Goal: Use online tool/utility: Utilize a website feature to perform a specific function

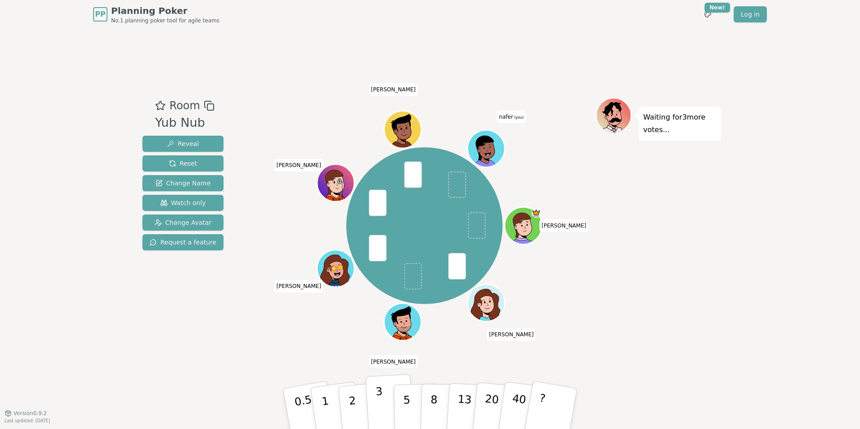
click at [378, 368] on p "3" at bounding box center [380, 409] width 10 height 49
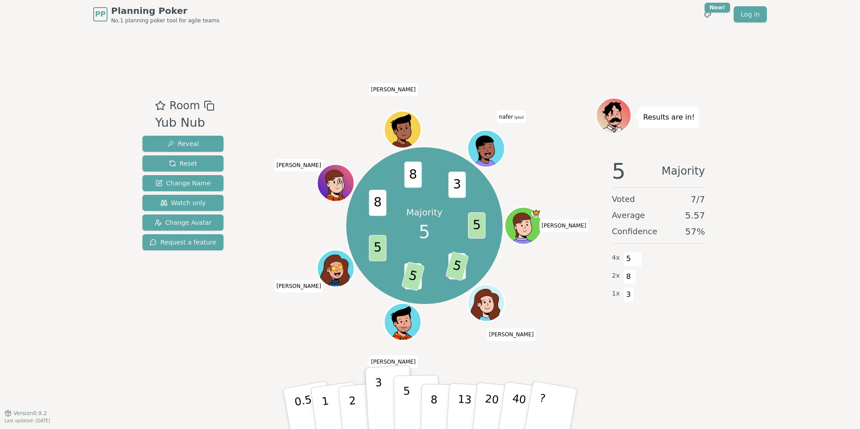
click at [406, 368] on p "5" at bounding box center [407, 409] width 8 height 48
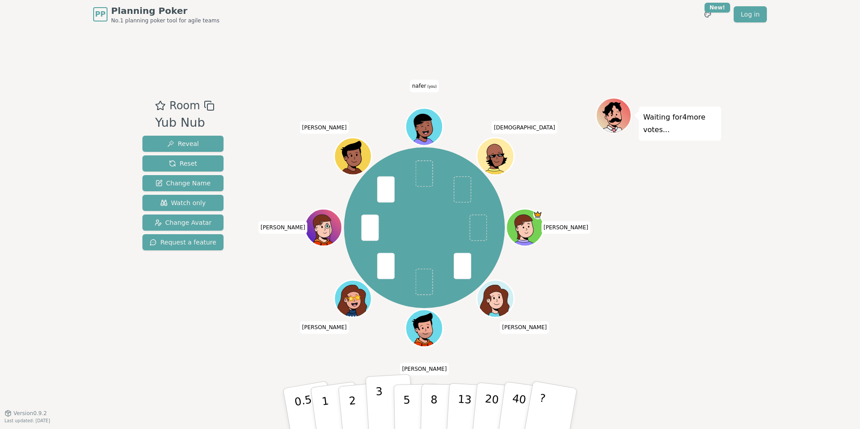
click at [381, 368] on p "3" at bounding box center [380, 409] width 10 height 49
click at [384, 368] on button "3" at bounding box center [389, 409] width 49 height 70
click at [386, 368] on button "3" at bounding box center [389, 409] width 49 height 70
click at [380, 368] on p "3" at bounding box center [380, 409] width 10 height 49
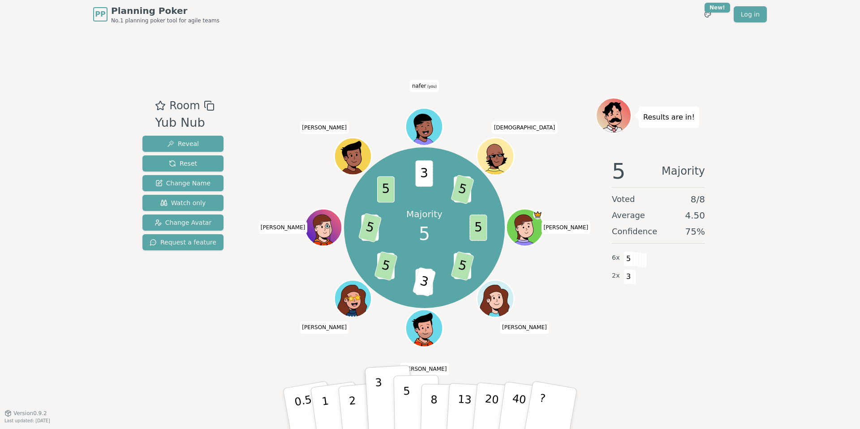
click at [404, 368] on p "5" at bounding box center [407, 409] width 8 height 48
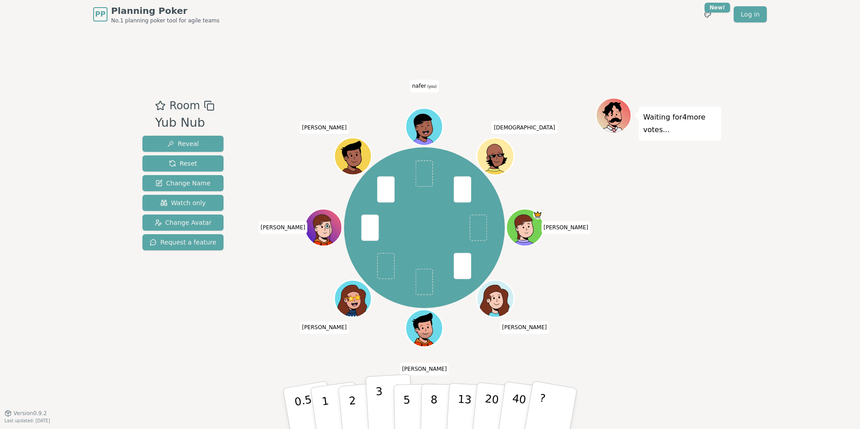
click at [383, 368] on button "3" at bounding box center [389, 409] width 49 height 70
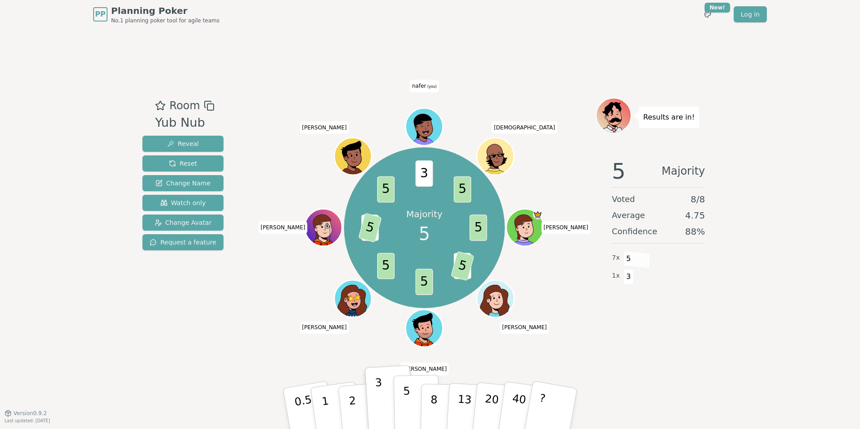
click at [406, 368] on p "5" at bounding box center [407, 409] width 8 height 48
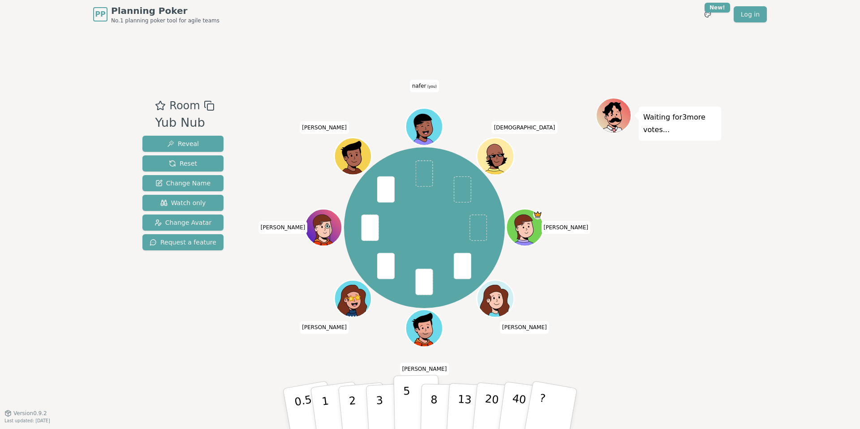
click at [402, 368] on button "5" at bounding box center [417, 409] width 46 height 68
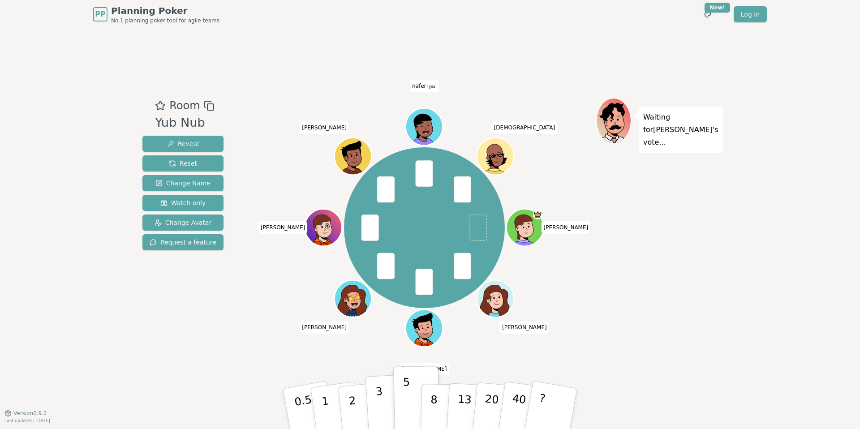
click at [383, 368] on p "3" at bounding box center [380, 409] width 10 height 49
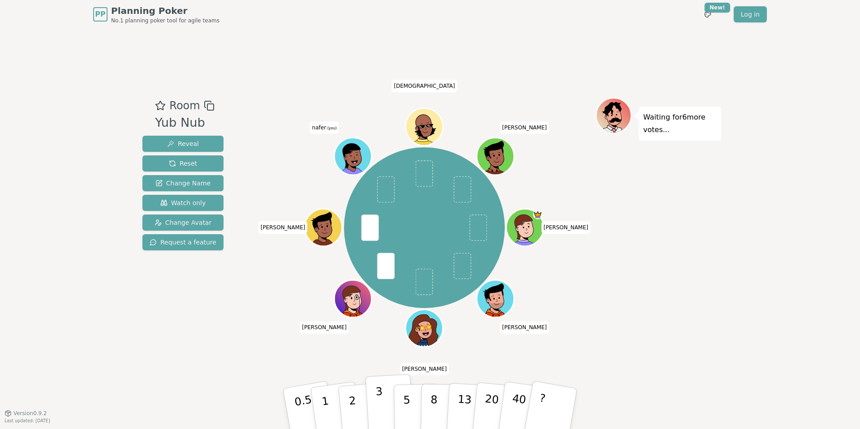
click at [384, 368] on button "3" at bounding box center [389, 409] width 49 height 70
click at [380, 368] on p "3" at bounding box center [380, 409] width 10 height 49
click at [374, 368] on button "3" at bounding box center [389, 409] width 49 height 70
click at [381, 368] on p "3" at bounding box center [380, 409] width 10 height 49
